Goal: Task Accomplishment & Management: Use online tool/utility

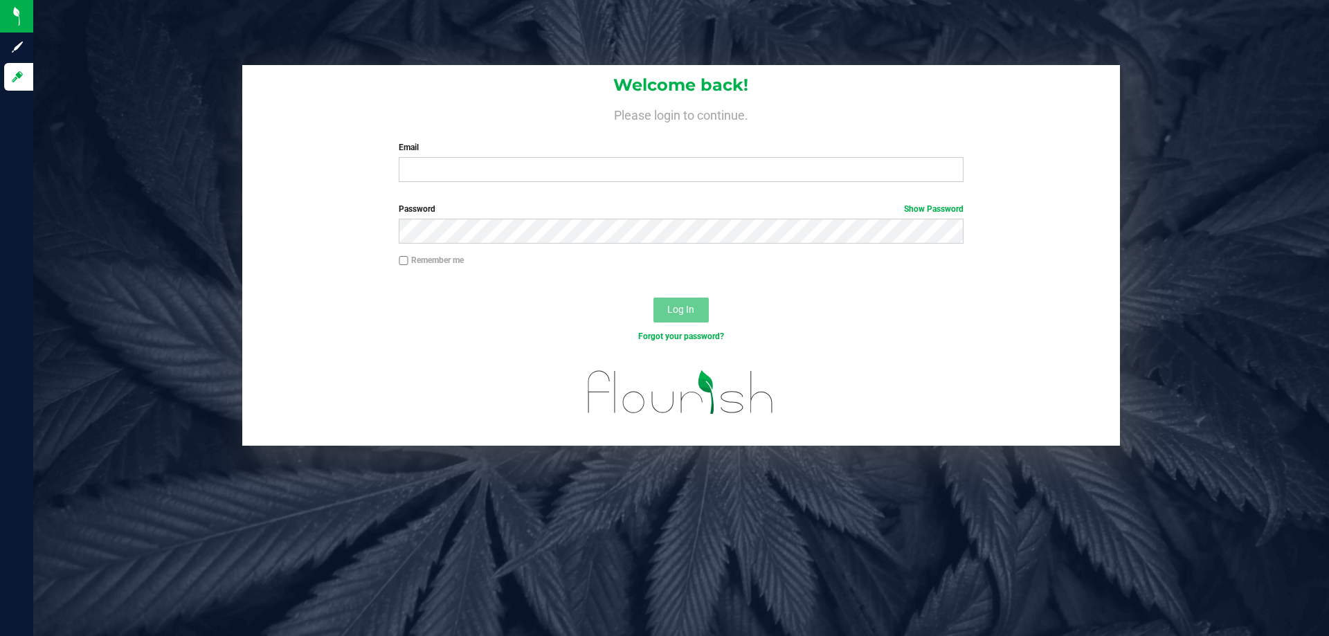
click at [627, 163] on input "Email" at bounding box center [681, 169] width 564 height 25
type input "[EMAIL_ADDRESS][DOMAIN_NAME]"
click at [654, 298] on button "Log In" at bounding box center [681, 310] width 55 height 25
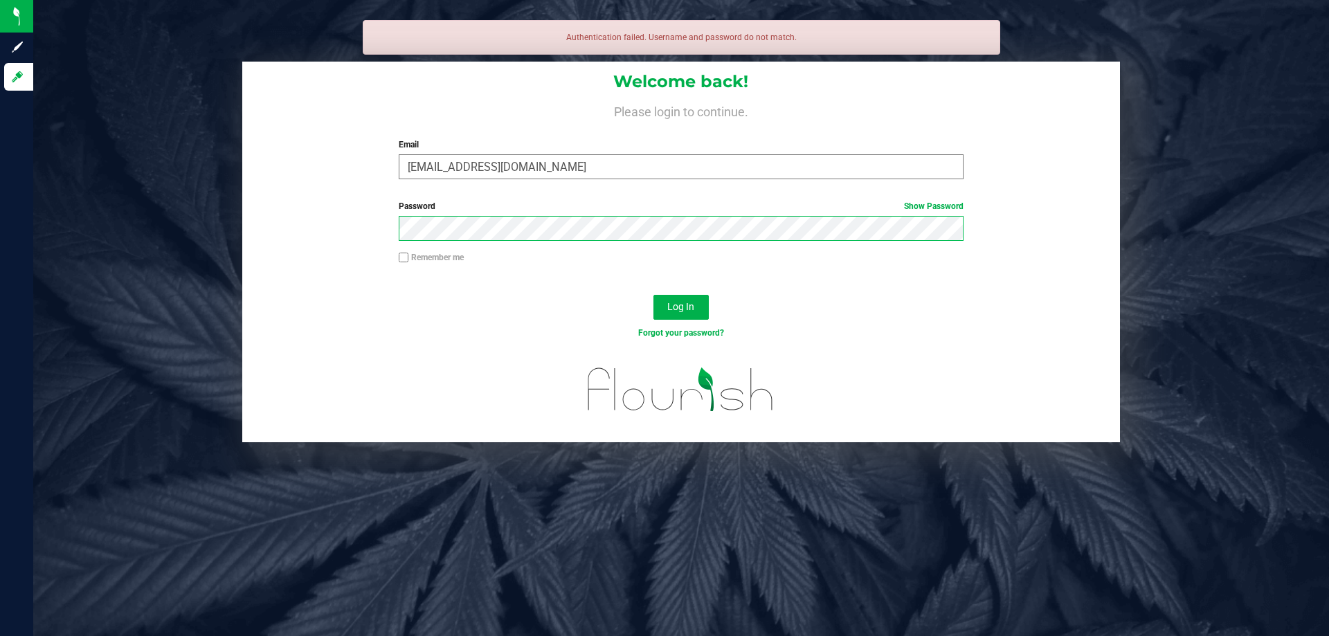
click at [654, 295] on button "Log In" at bounding box center [681, 307] width 55 height 25
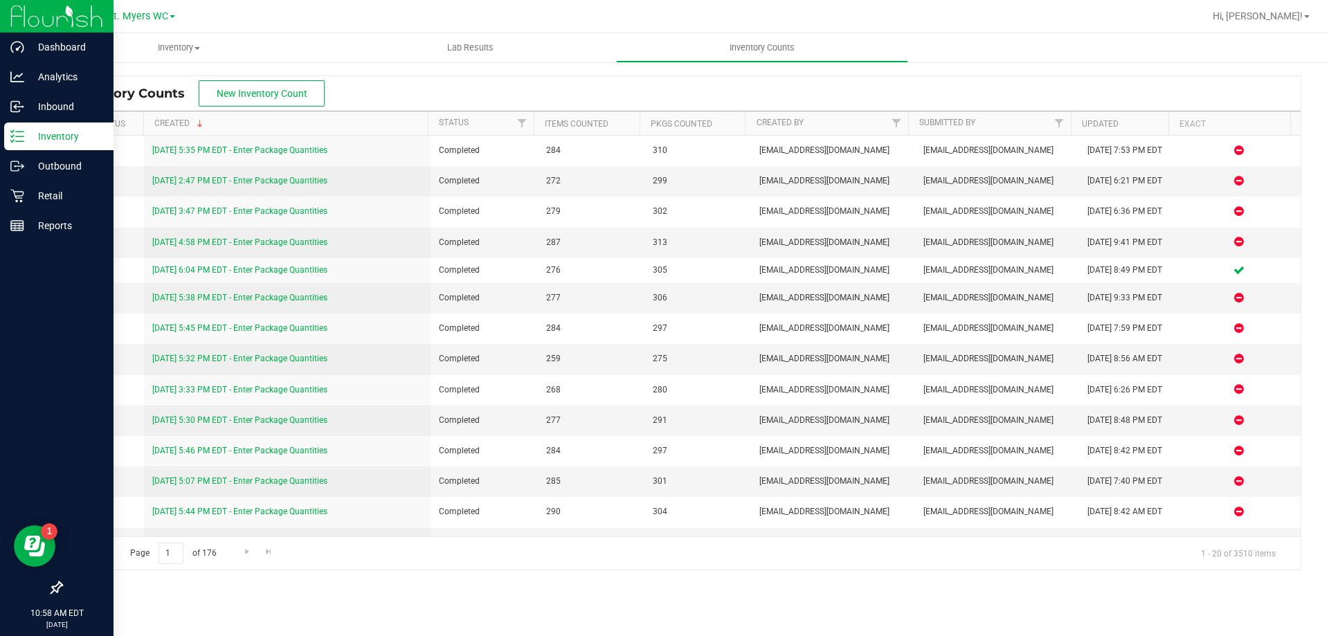
click at [21, 141] on icon at bounding box center [17, 136] width 14 height 14
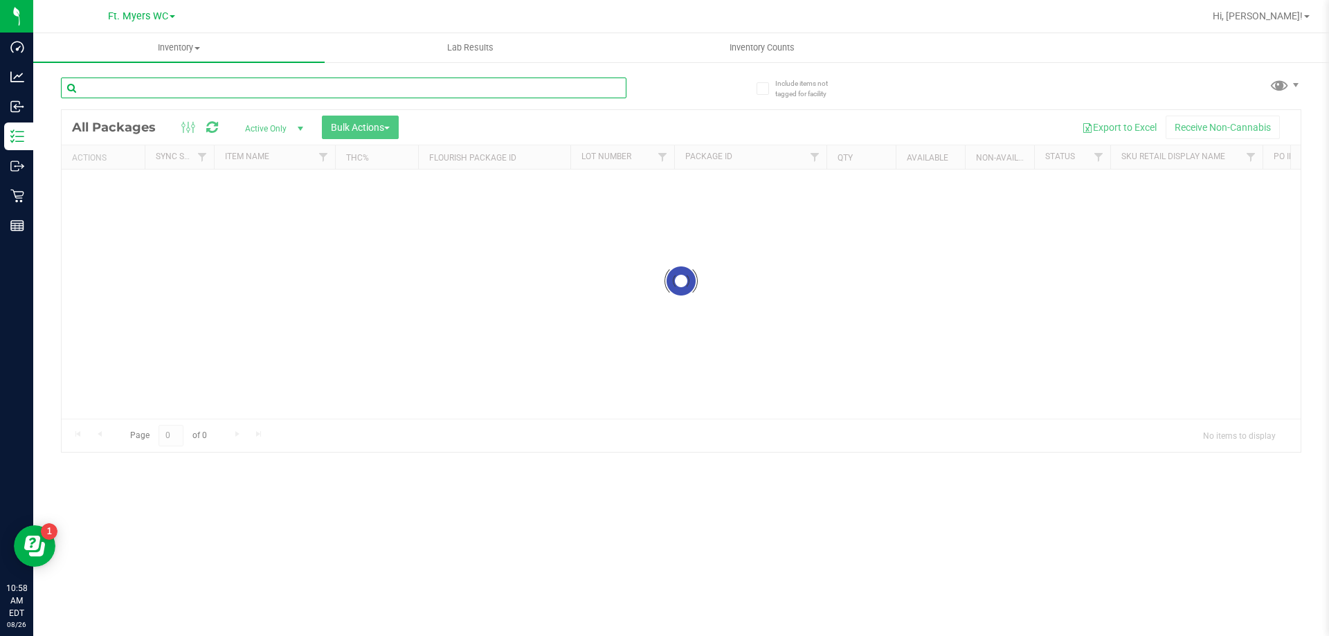
click at [357, 87] on input "text" at bounding box center [344, 88] width 566 height 21
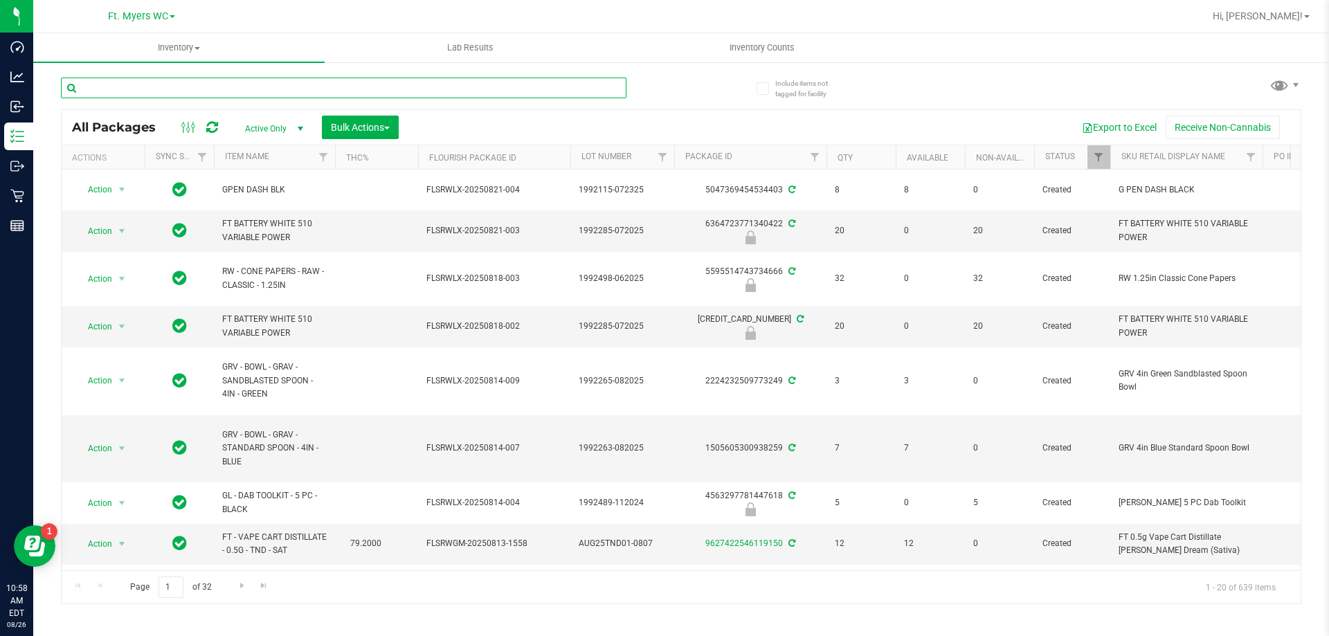
click at [357, 87] on input "text" at bounding box center [344, 88] width 566 height 21
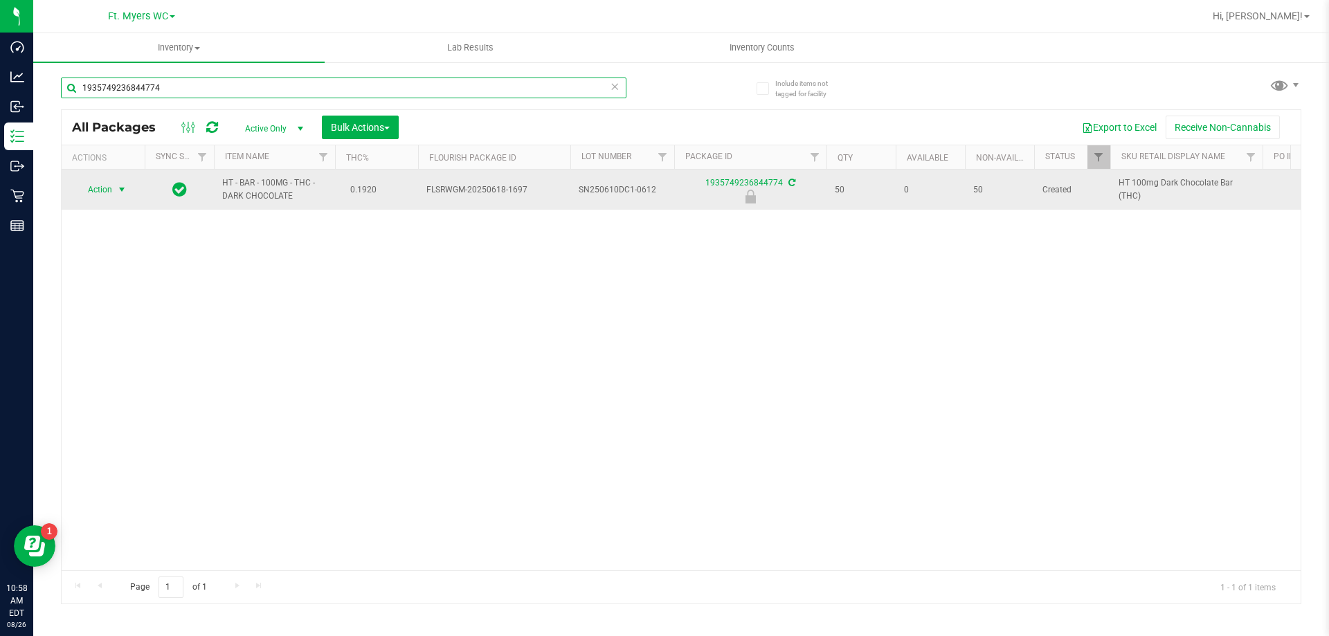
type input "1935749236844774"
click at [86, 202] on td "Action Action Edit attributes Global inventory Locate package Package audit log…" at bounding box center [103, 190] width 83 height 40
click at [95, 189] on span "Action" at bounding box center [93, 189] width 37 height 19
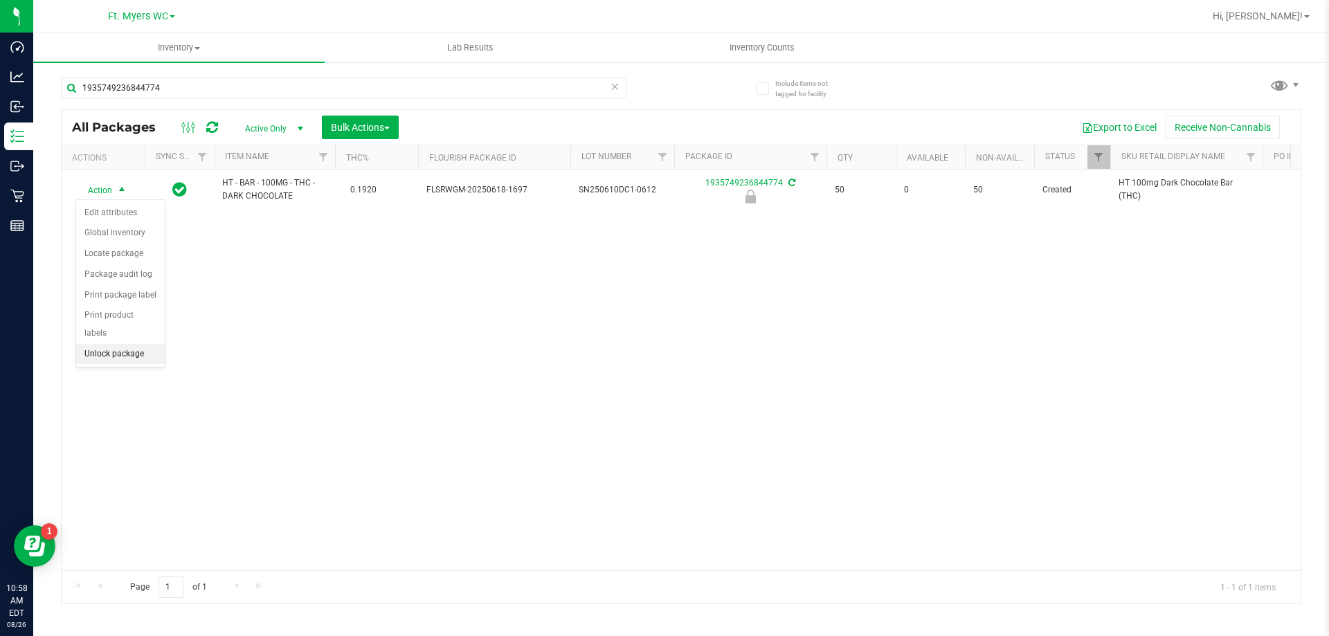
click at [131, 344] on li "Unlock package" at bounding box center [120, 354] width 89 height 21
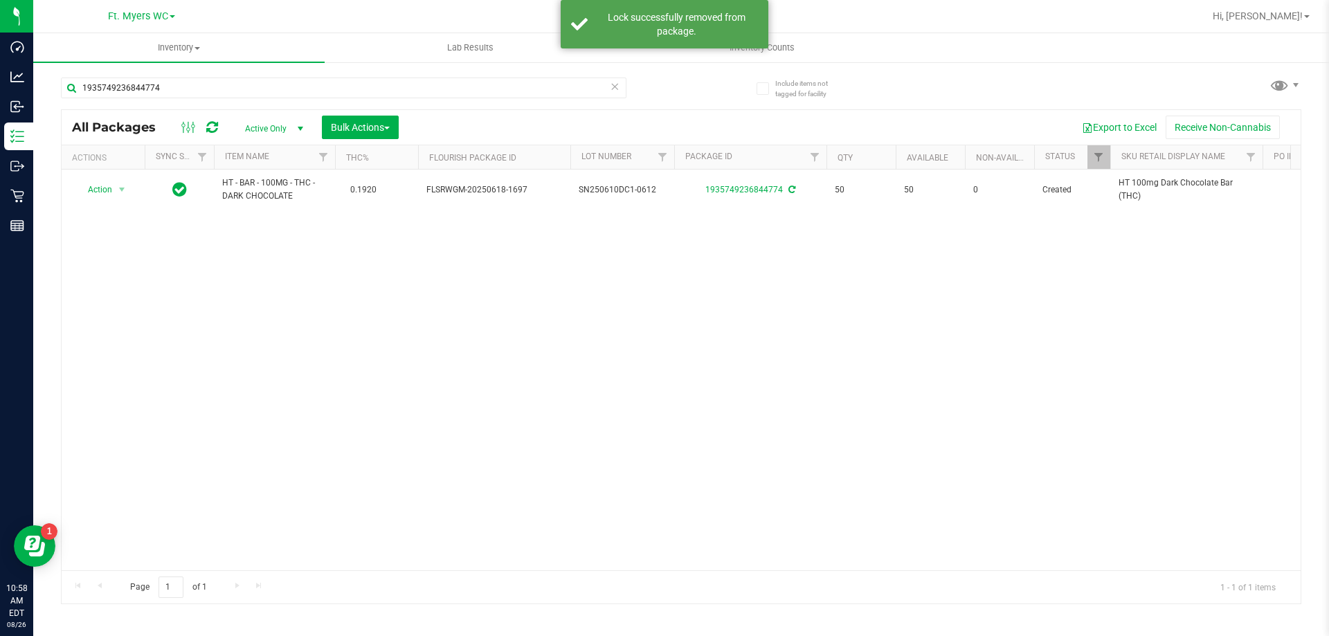
click at [361, 314] on div "Action Action Adjust qty Create package Edit attributes Global inventory Locate…" at bounding box center [681, 370] width 1239 height 401
click at [426, 276] on div "Action Action Adjust qty Create package Edit attributes Global inventory Locate…" at bounding box center [681, 370] width 1239 height 401
